Goal: Information Seeking & Learning: Learn about a topic

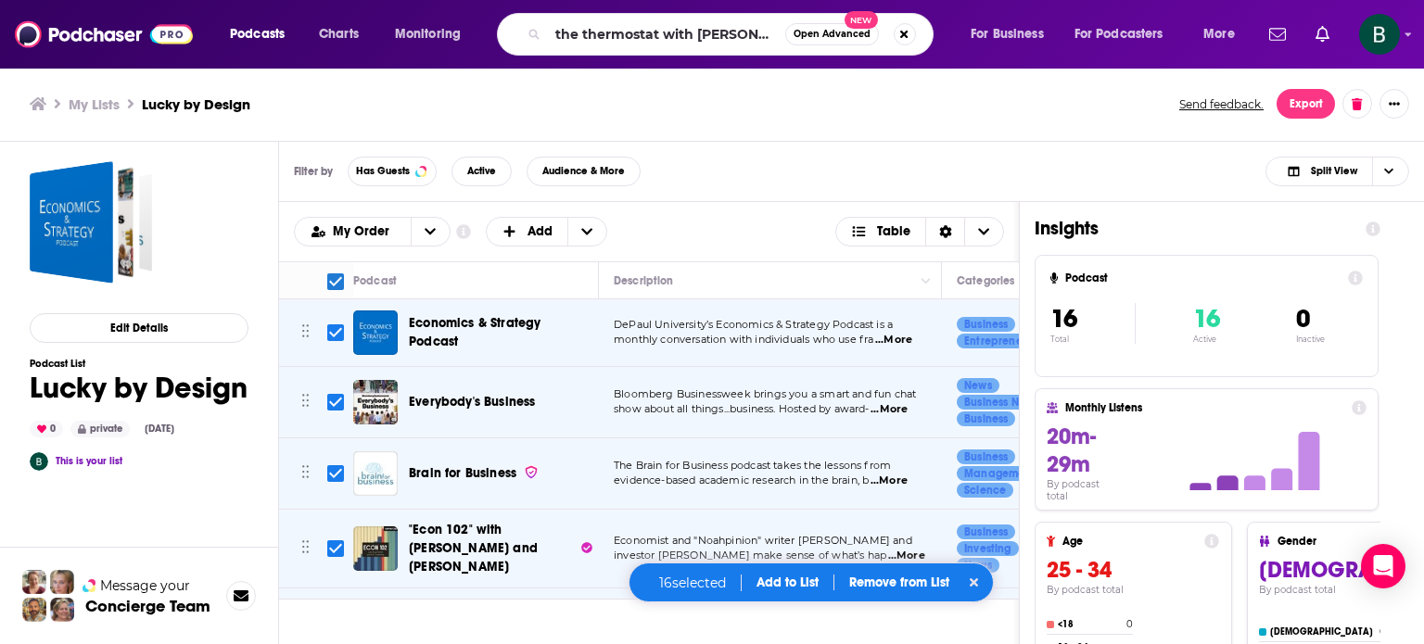
scroll to position [0, 6]
type input "the thermostat with [PERSON_NAME]"
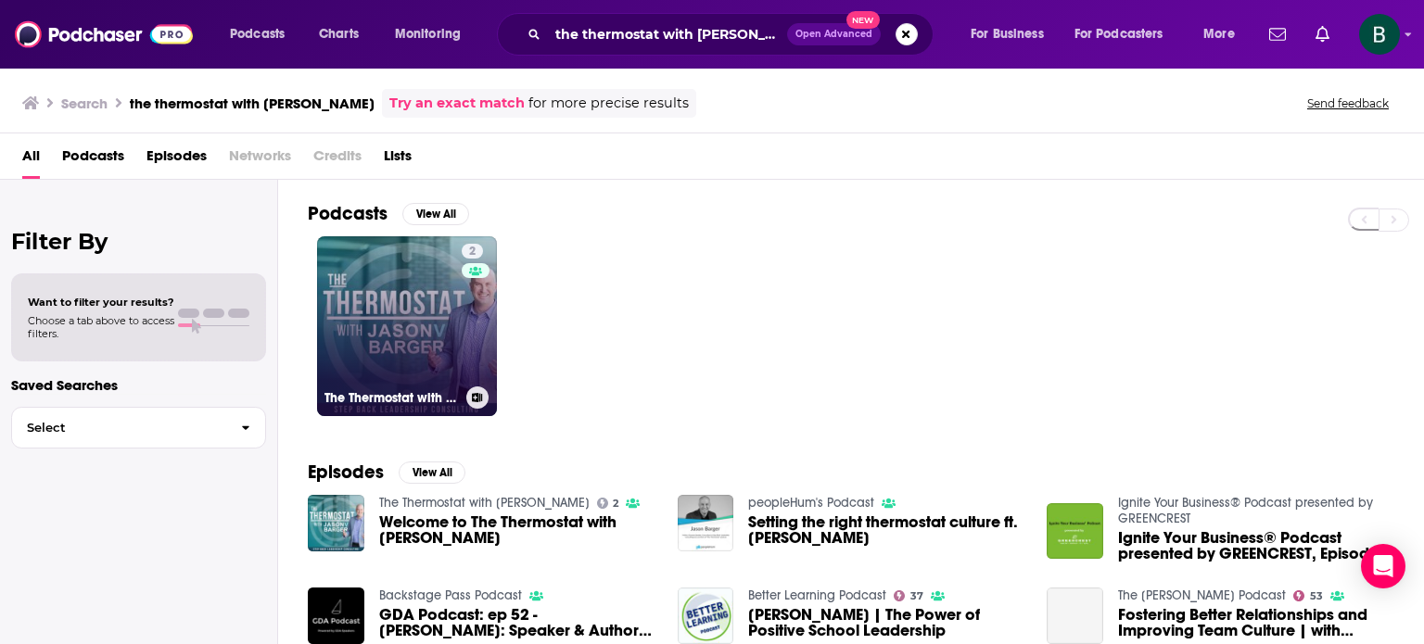
click at [353, 255] on link "2 The Thermostat with [PERSON_NAME]" at bounding box center [407, 326] width 180 height 180
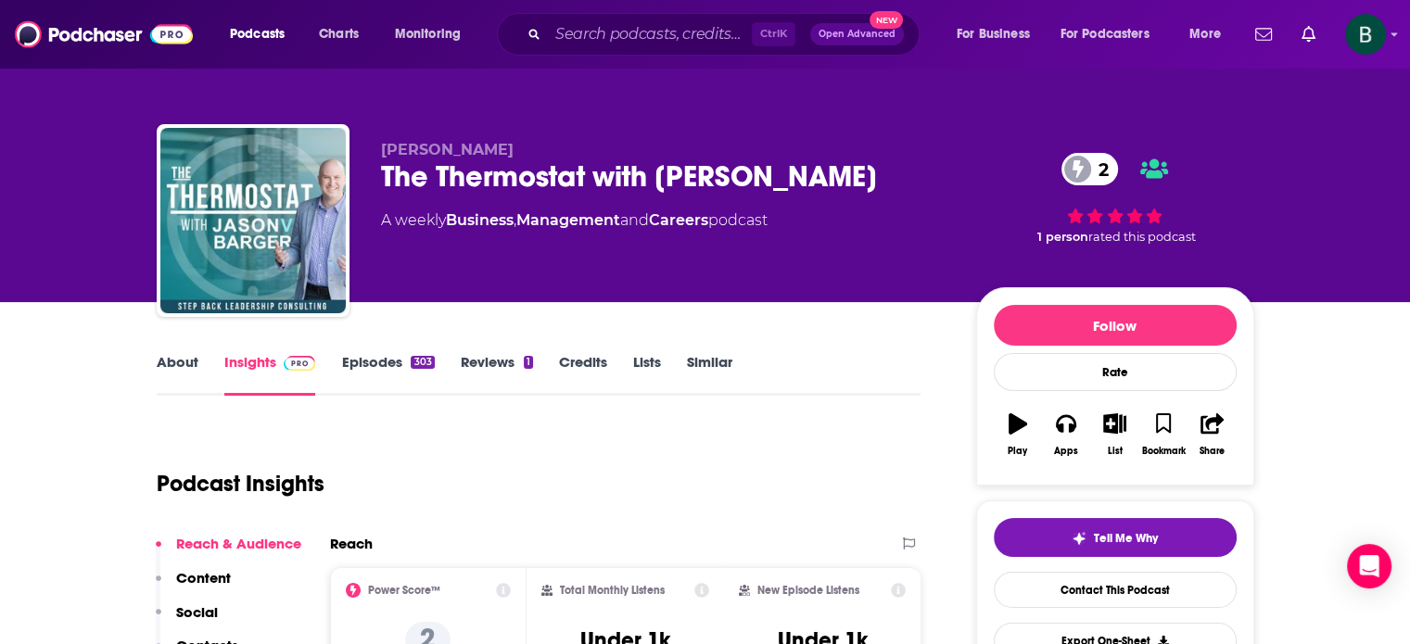
click at [190, 367] on link "About" at bounding box center [178, 374] width 42 height 43
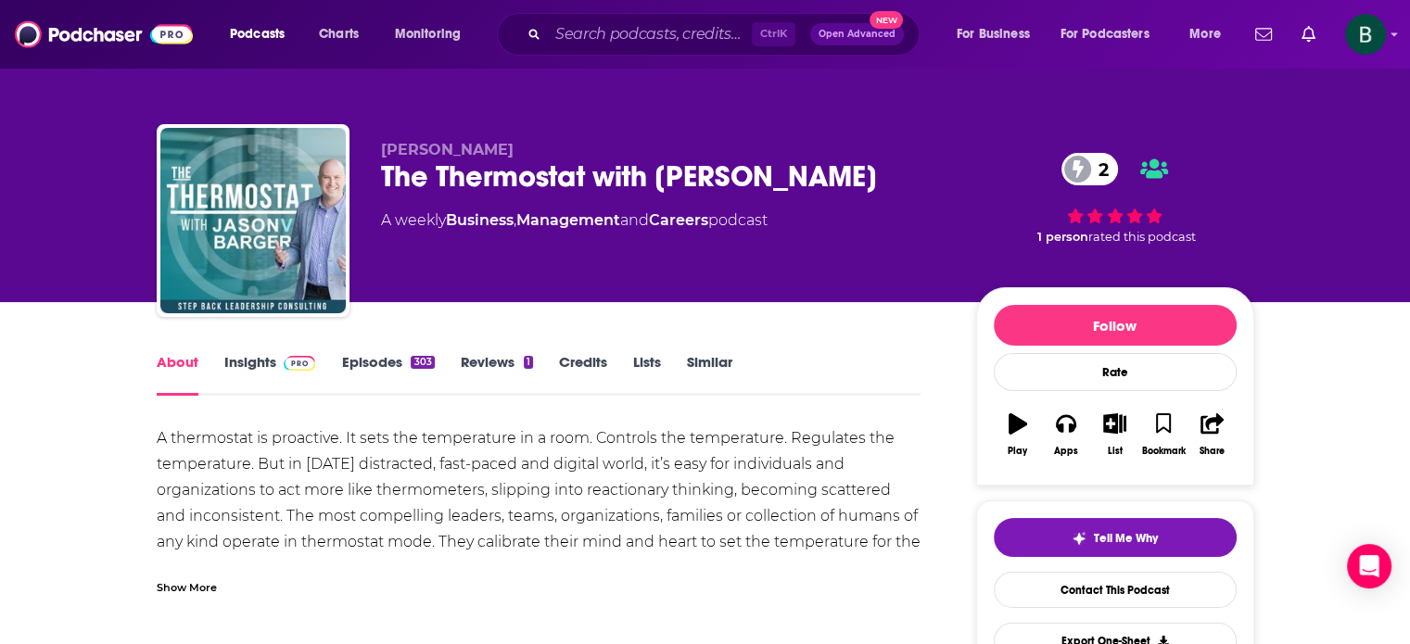
click at [197, 594] on div "Show More" at bounding box center [187, 587] width 60 height 18
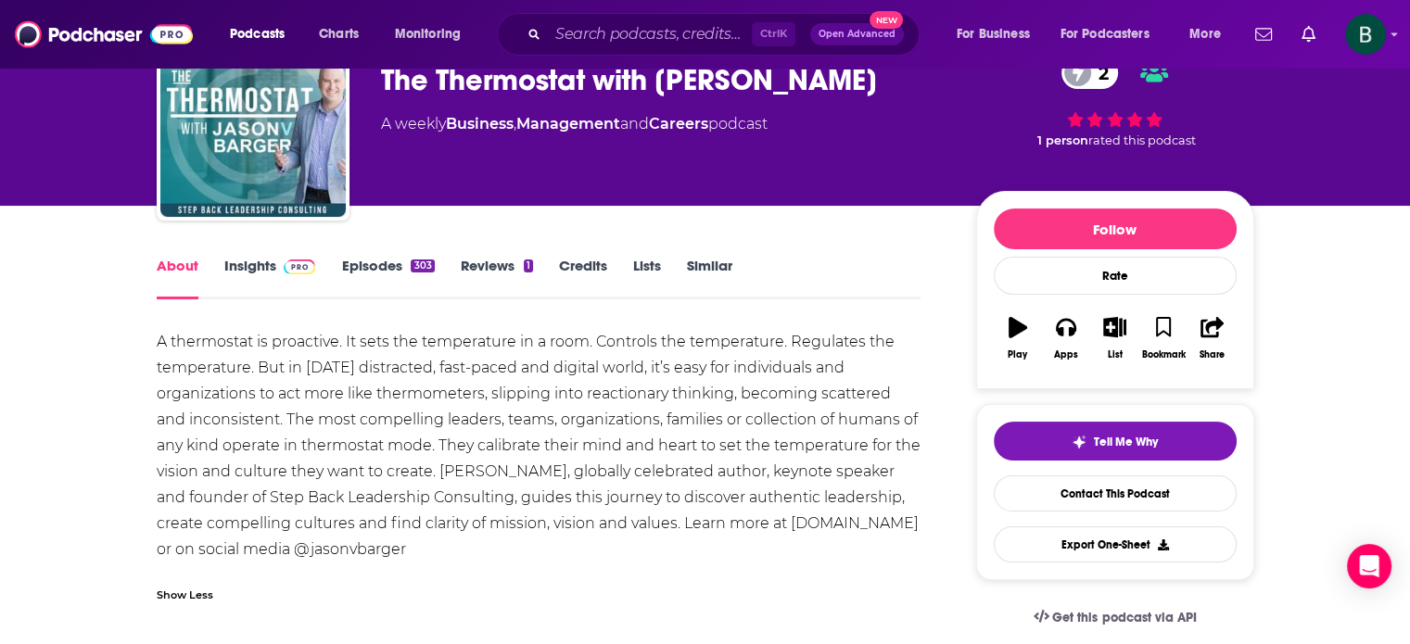
scroll to position [154, 0]
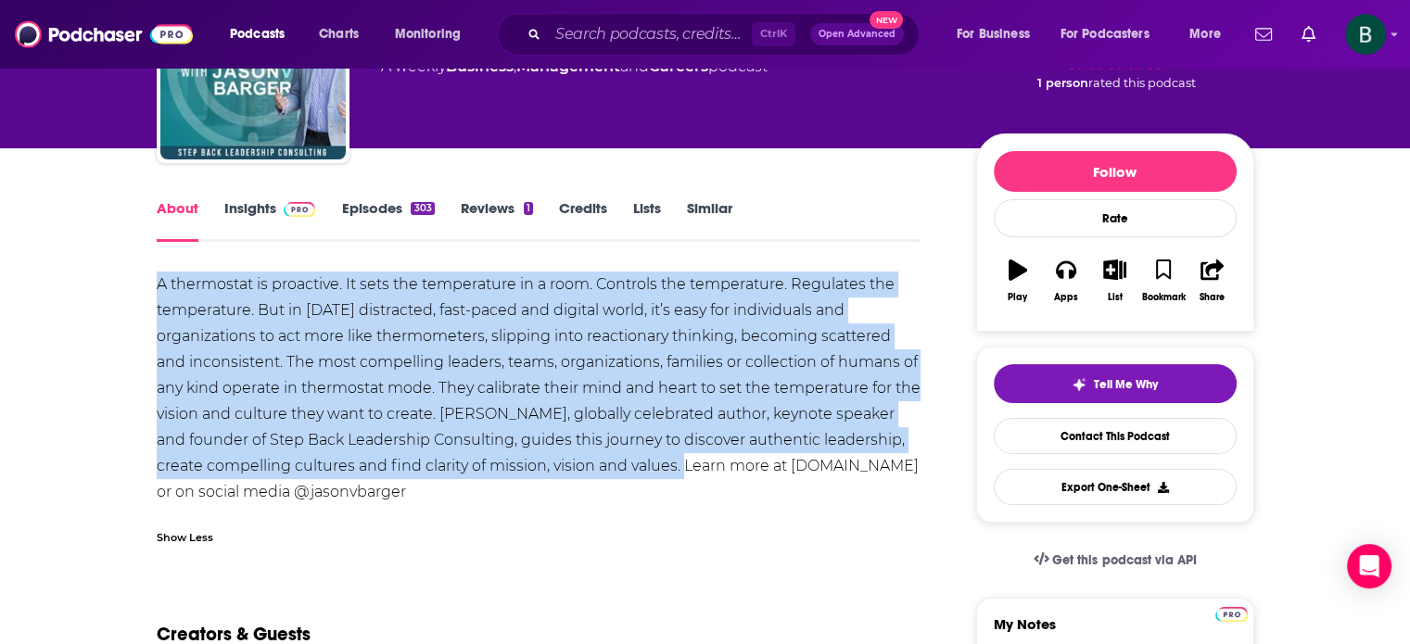
drag, startPoint x: 632, startPoint y: 466, endPoint x: 122, endPoint y: 296, distance: 537.5
copy div "A thermostat is proactive. It sets the temperature in a room. Controls the temp…"
